Goal: Information Seeking & Learning: Check status

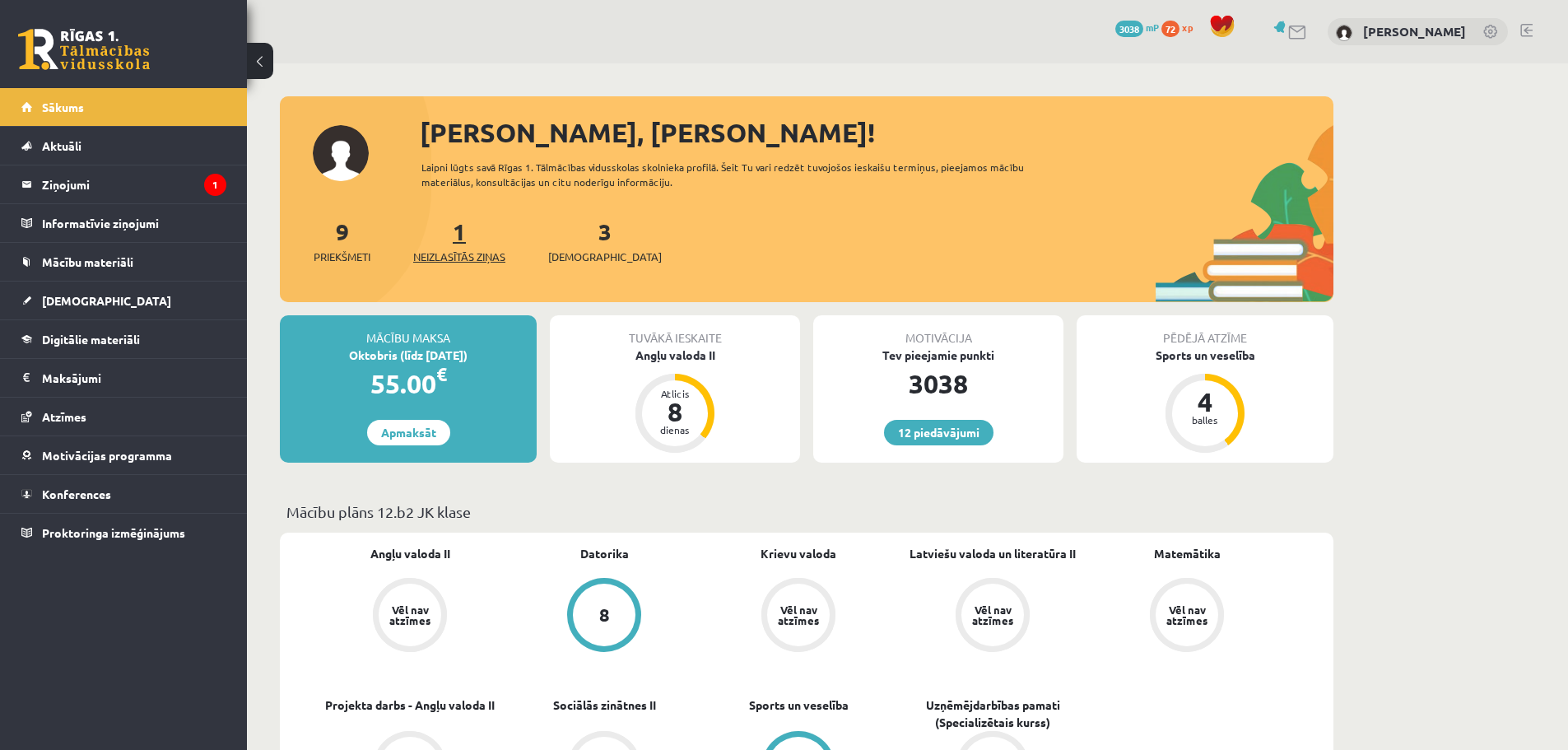
click at [490, 255] on span "Neizlasītās ziņas" at bounding box center [460, 257] width 92 height 17
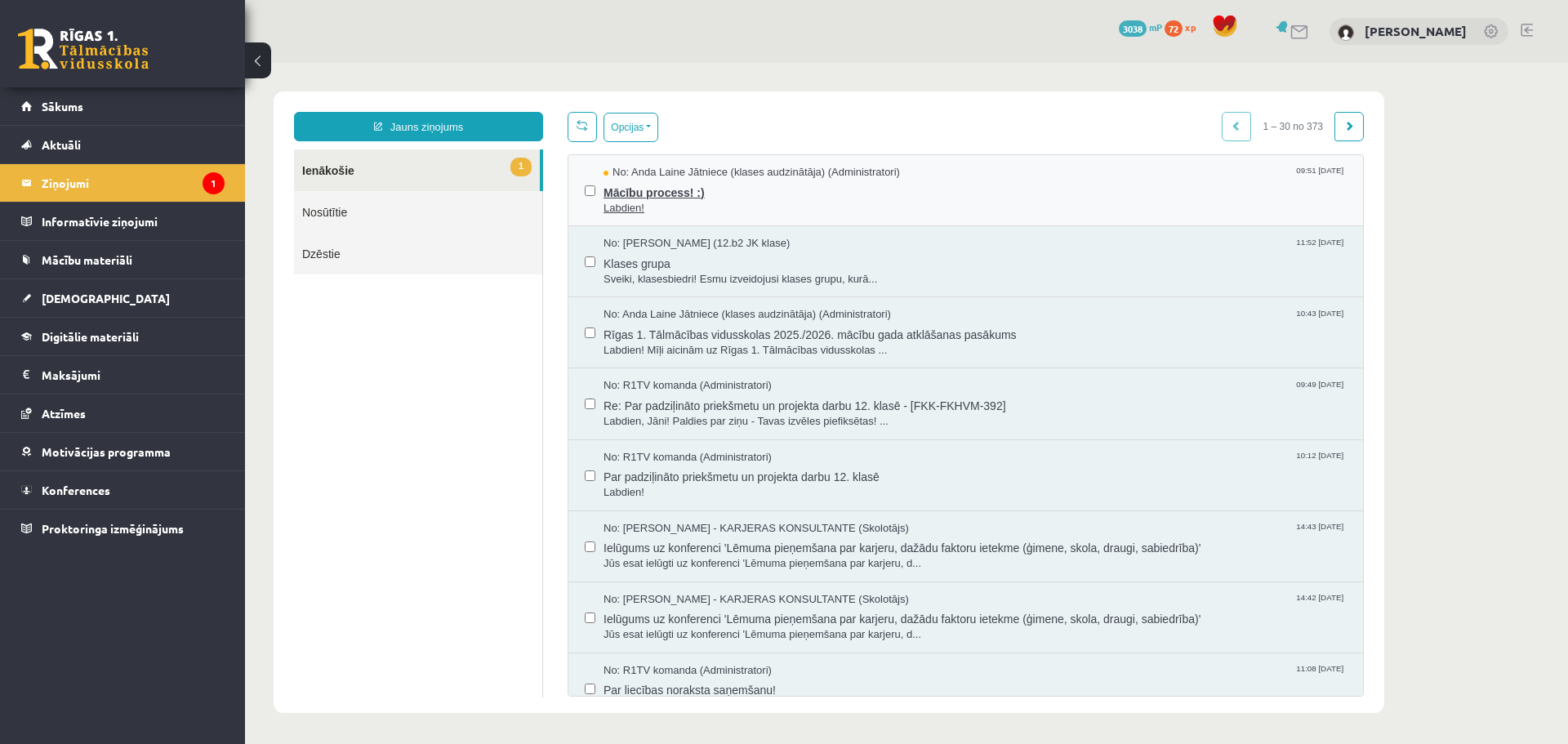
click at [754, 201] on span "Labdien!" at bounding box center [975, 208] width 743 height 16
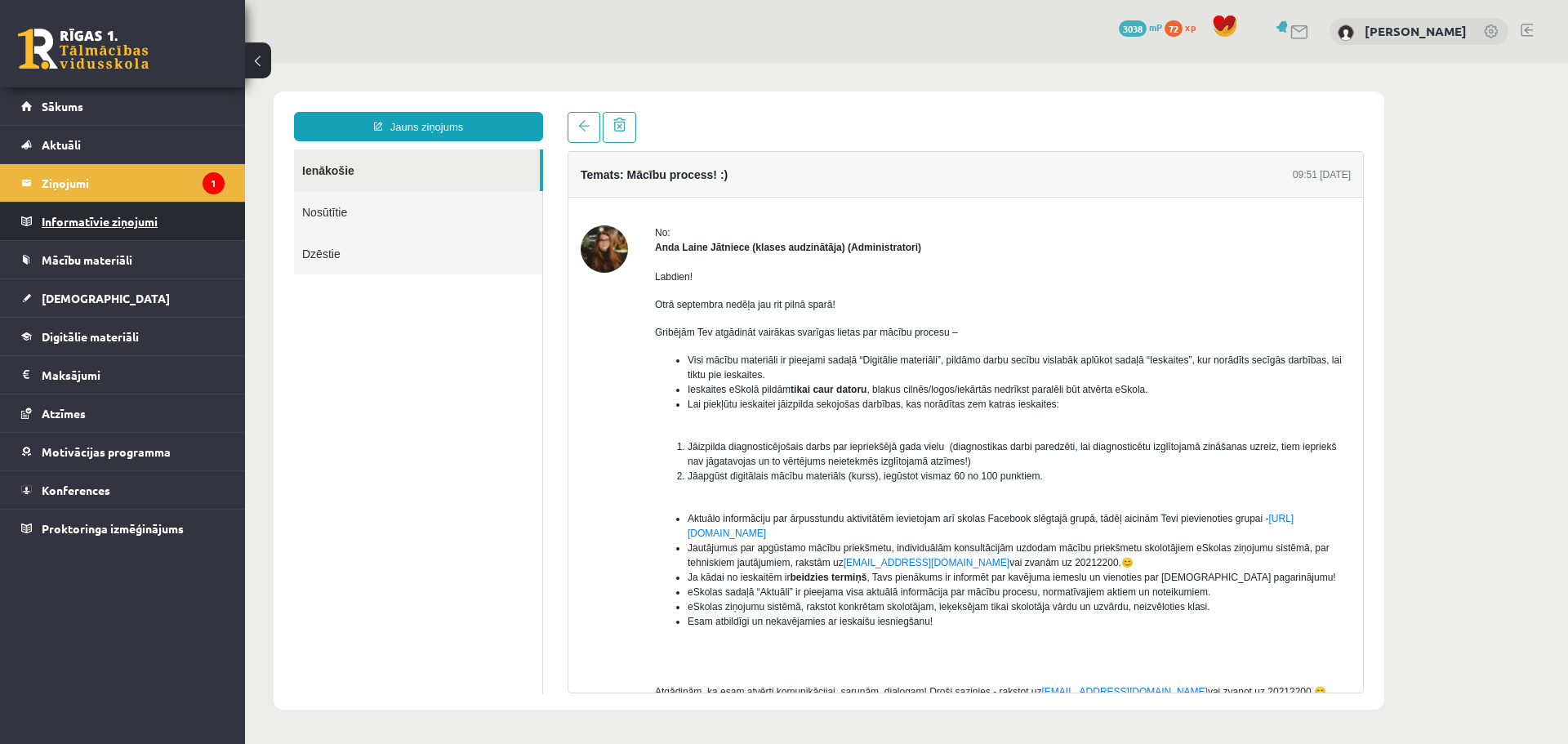
click at [88, 220] on legend "Informatīvie ziņojumi 0" at bounding box center [133, 221] width 183 height 37
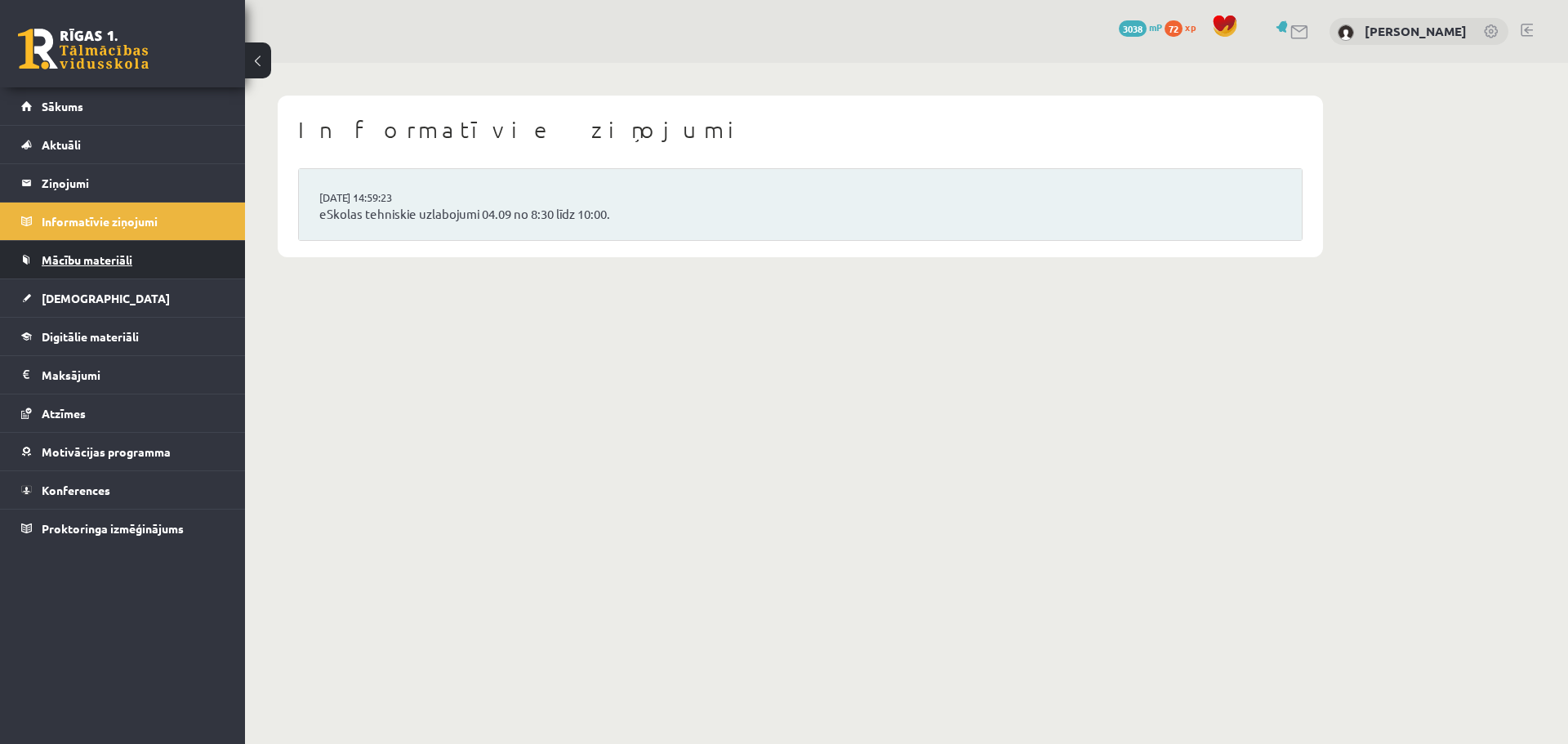
click at [88, 253] on span "Mācību materiāli" at bounding box center [86, 260] width 91 height 15
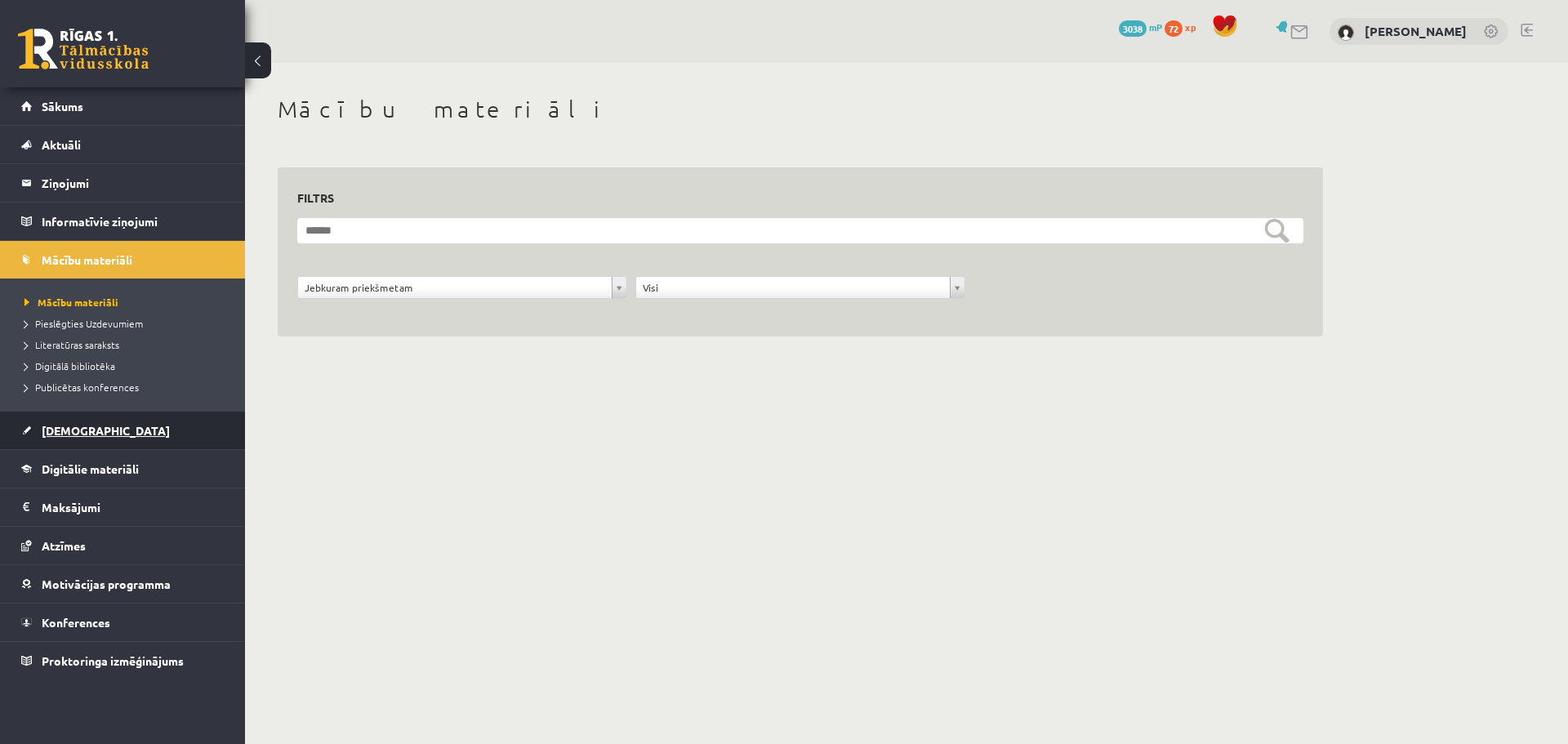
click at [76, 433] on span "[DEMOGRAPHIC_DATA]" at bounding box center [105, 430] width 128 height 15
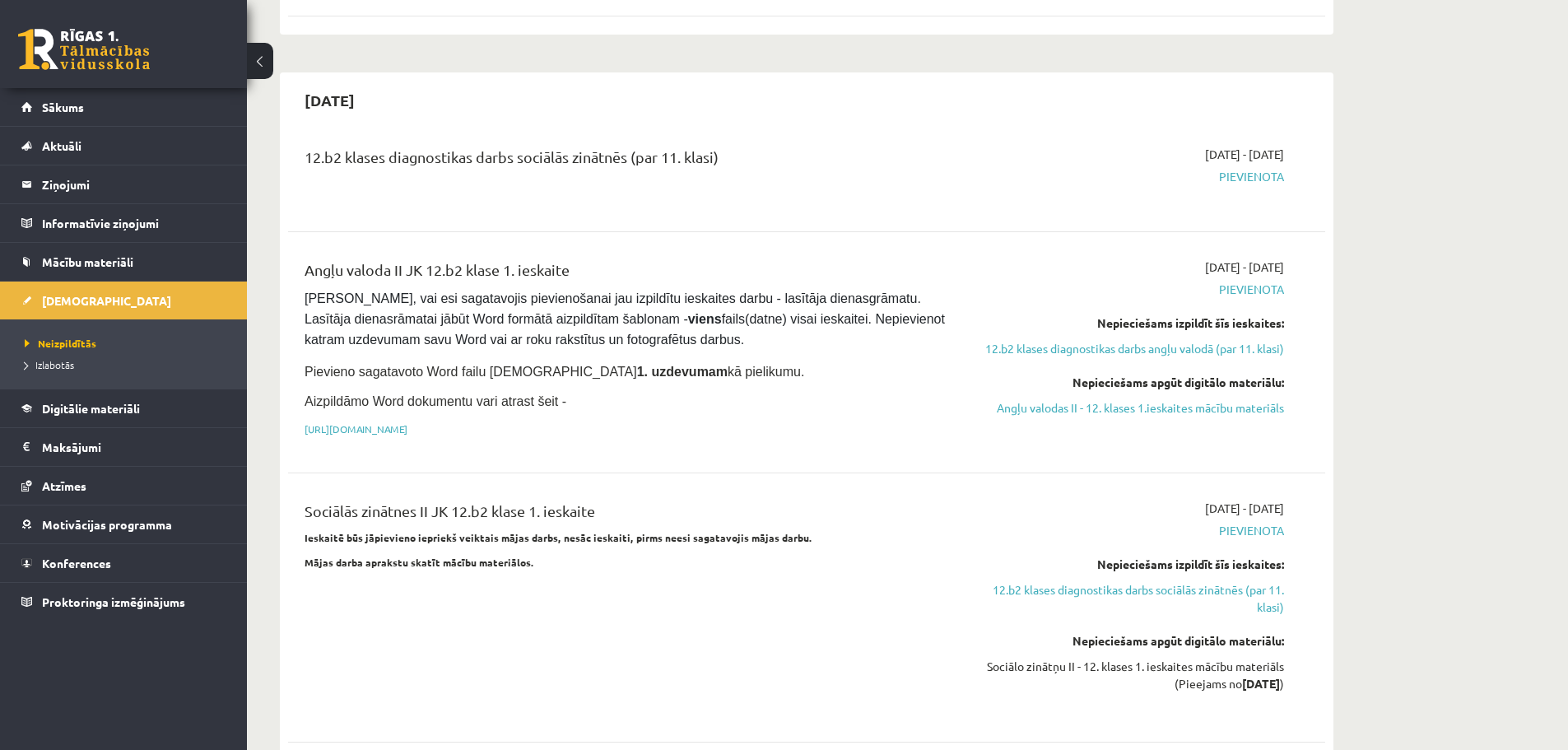
scroll to position [988, 0]
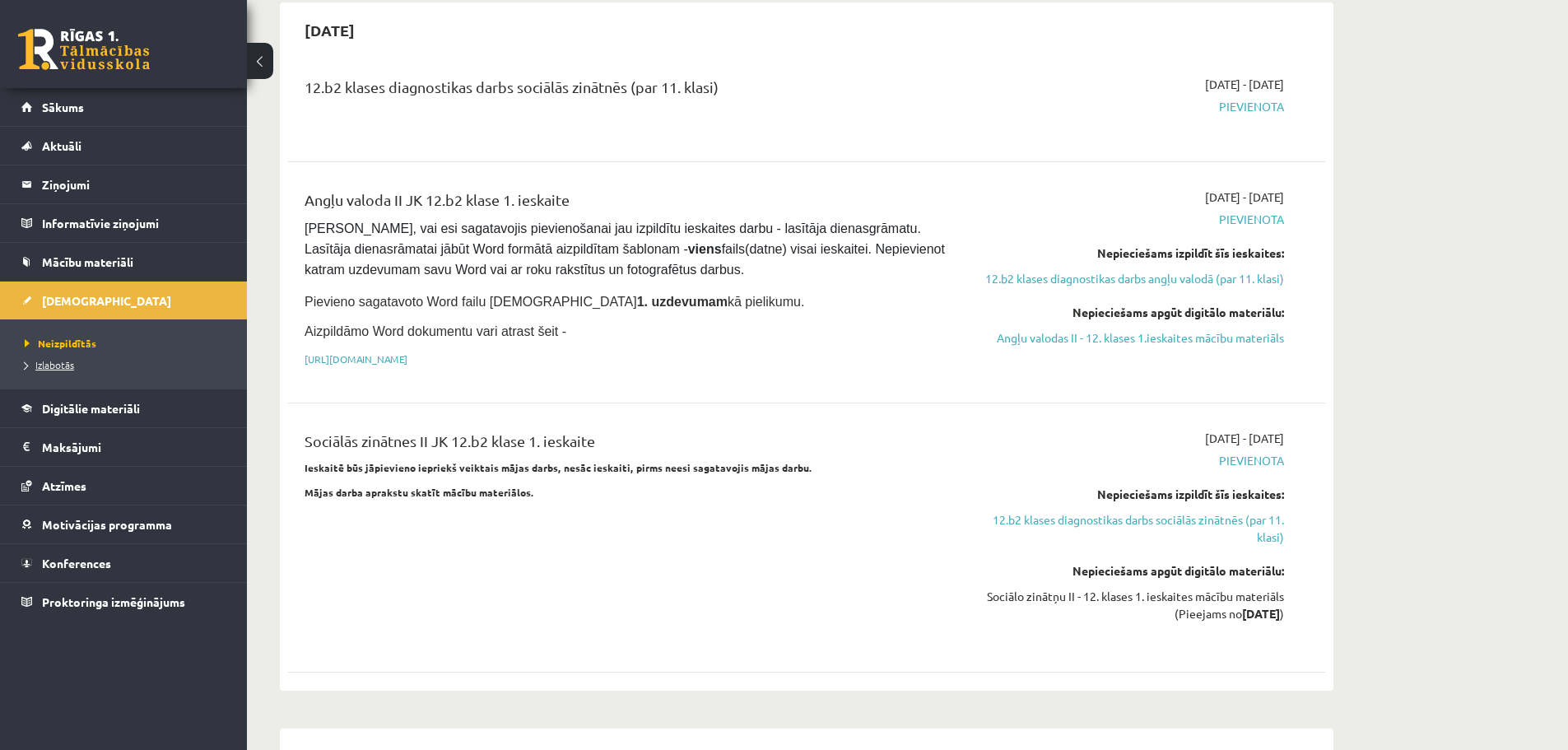
click at [49, 357] on link "Izlabotās" at bounding box center [127, 365] width 206 height 15
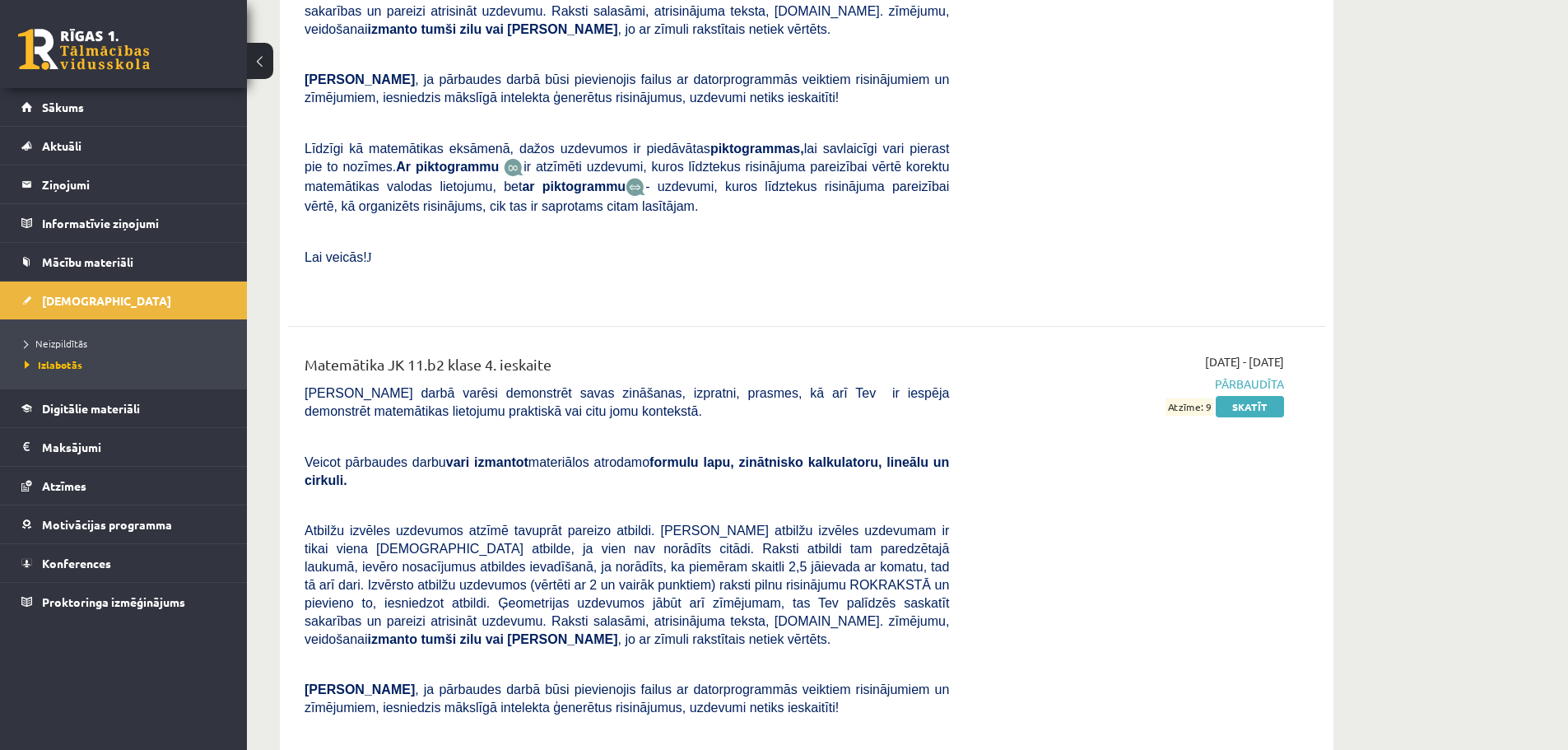
scroll to position [8558, 0]
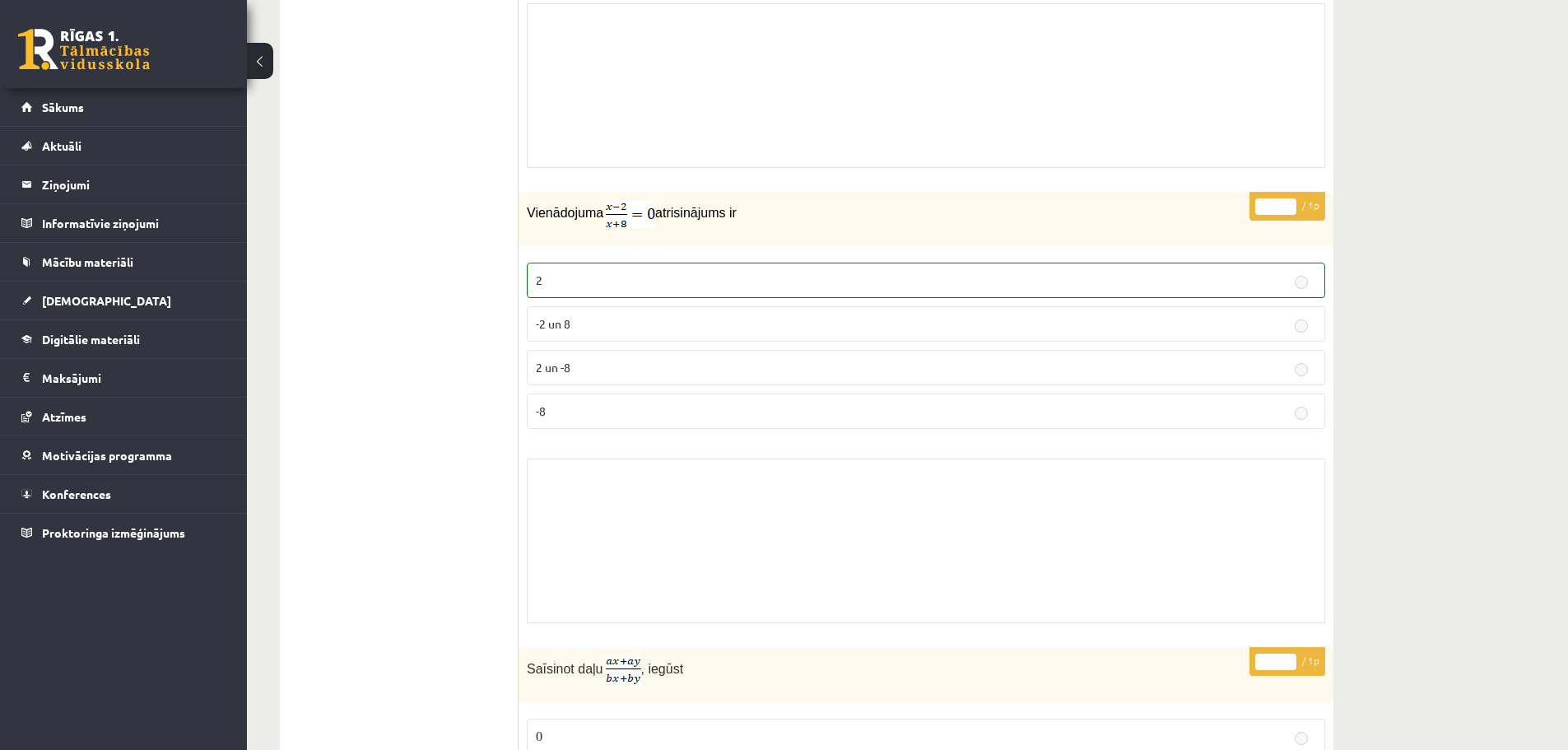
scroll to position [988, 0]
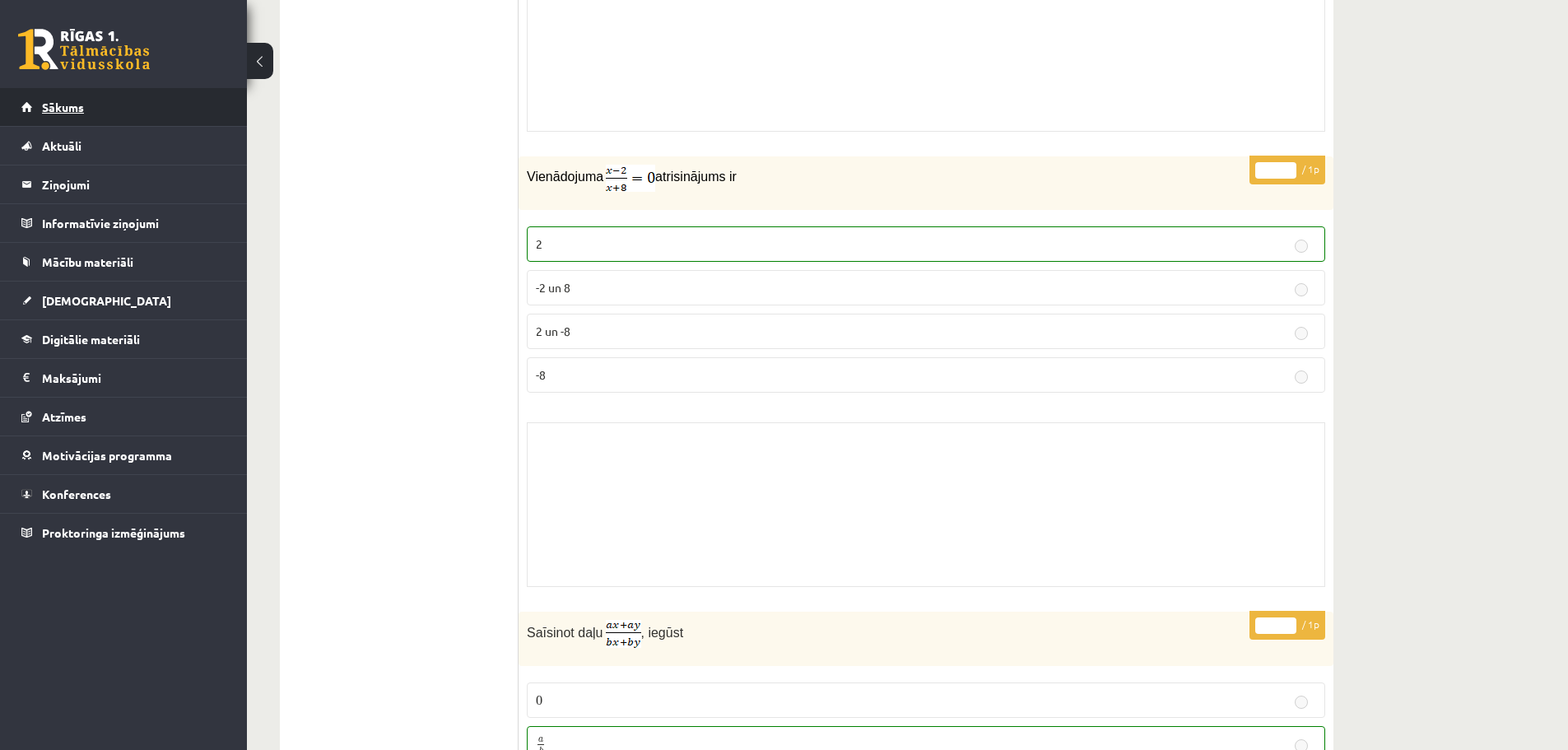
click at [57, 98] on link "Sākums" at bounding box center [124, 106] width 205 height 38
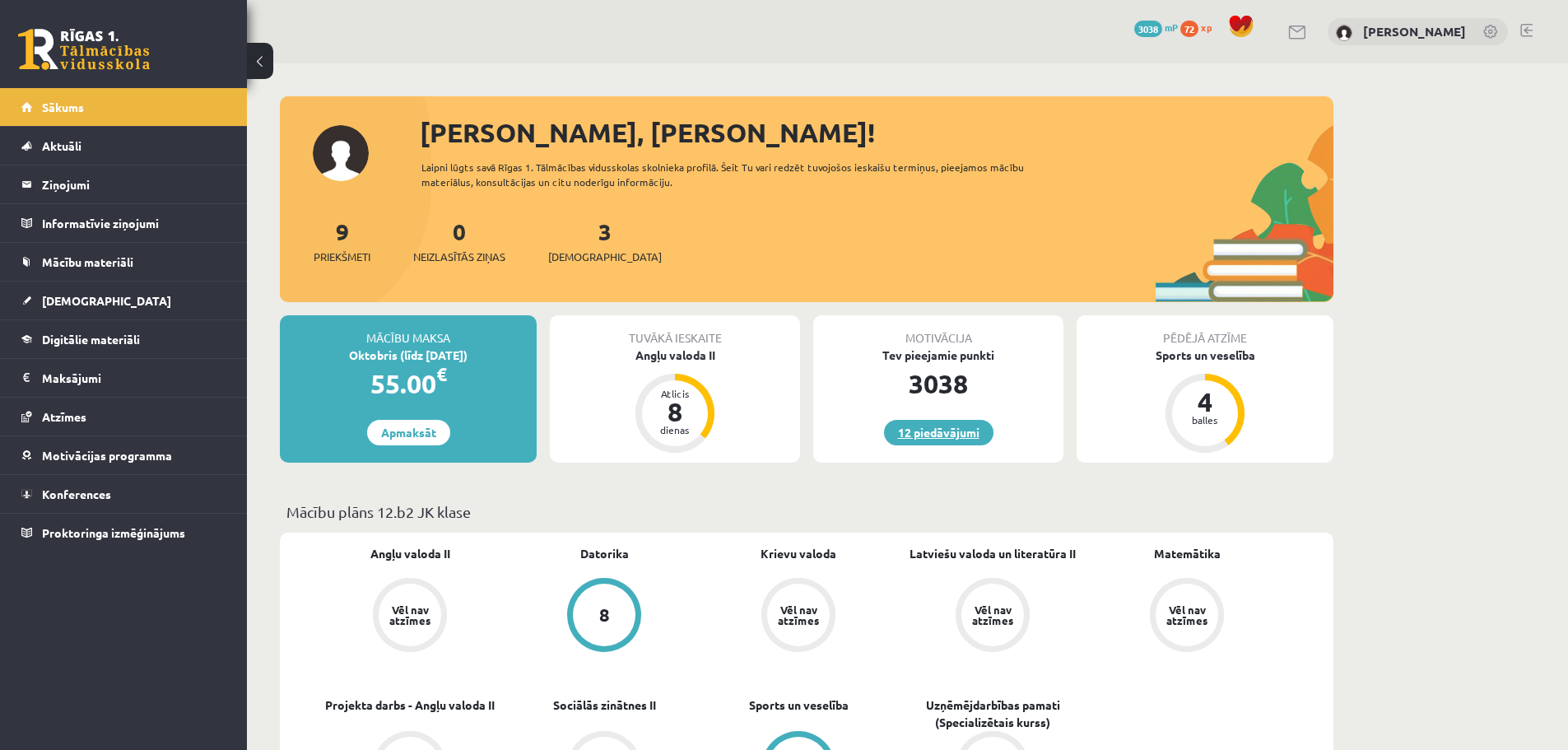
click at [911, 431] on link "12 piedāvājumi" at bounding box center [938, 432] width 110 height 25
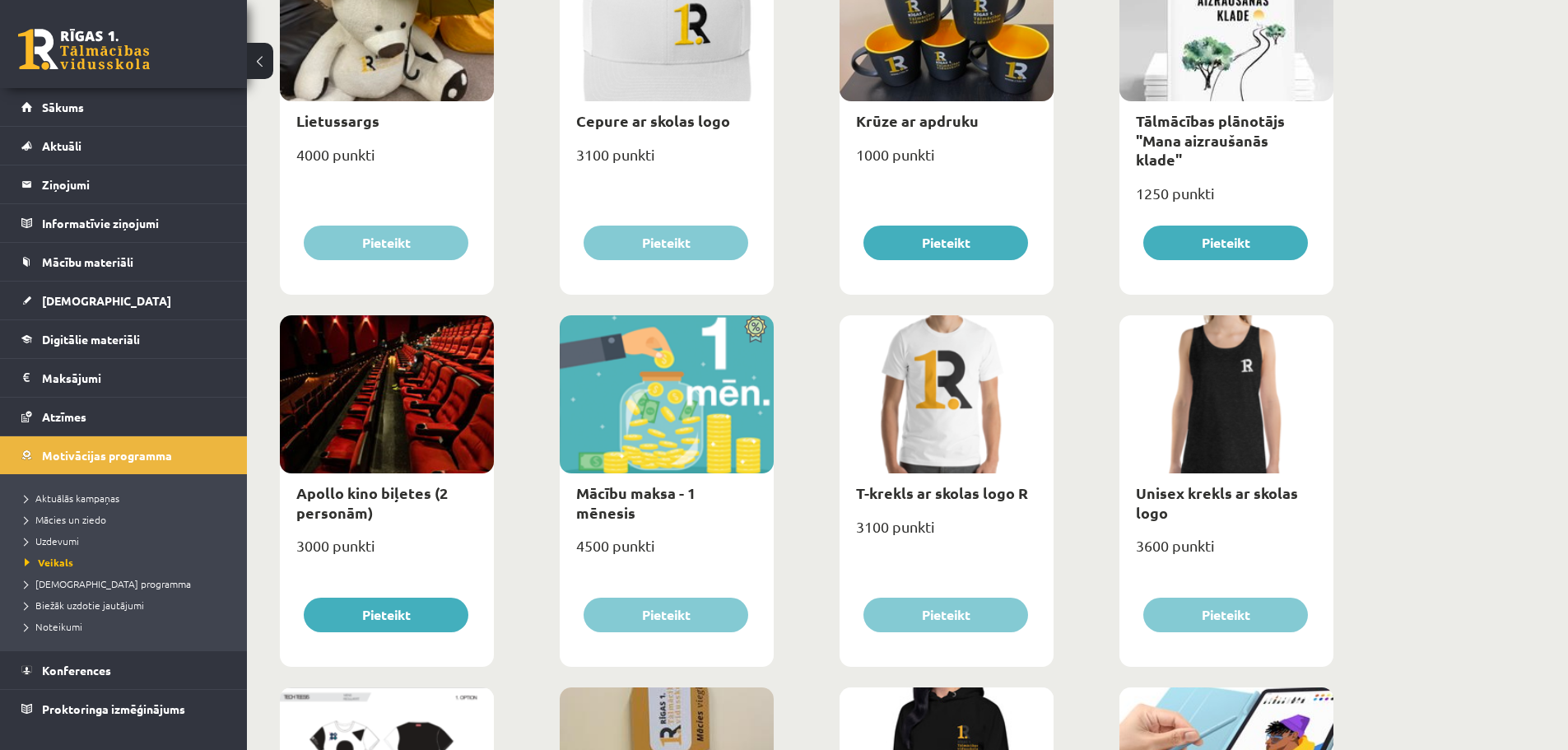
scroll to position [329, 0]
